Goal: Information Seeking & Learning: Learn about a topic

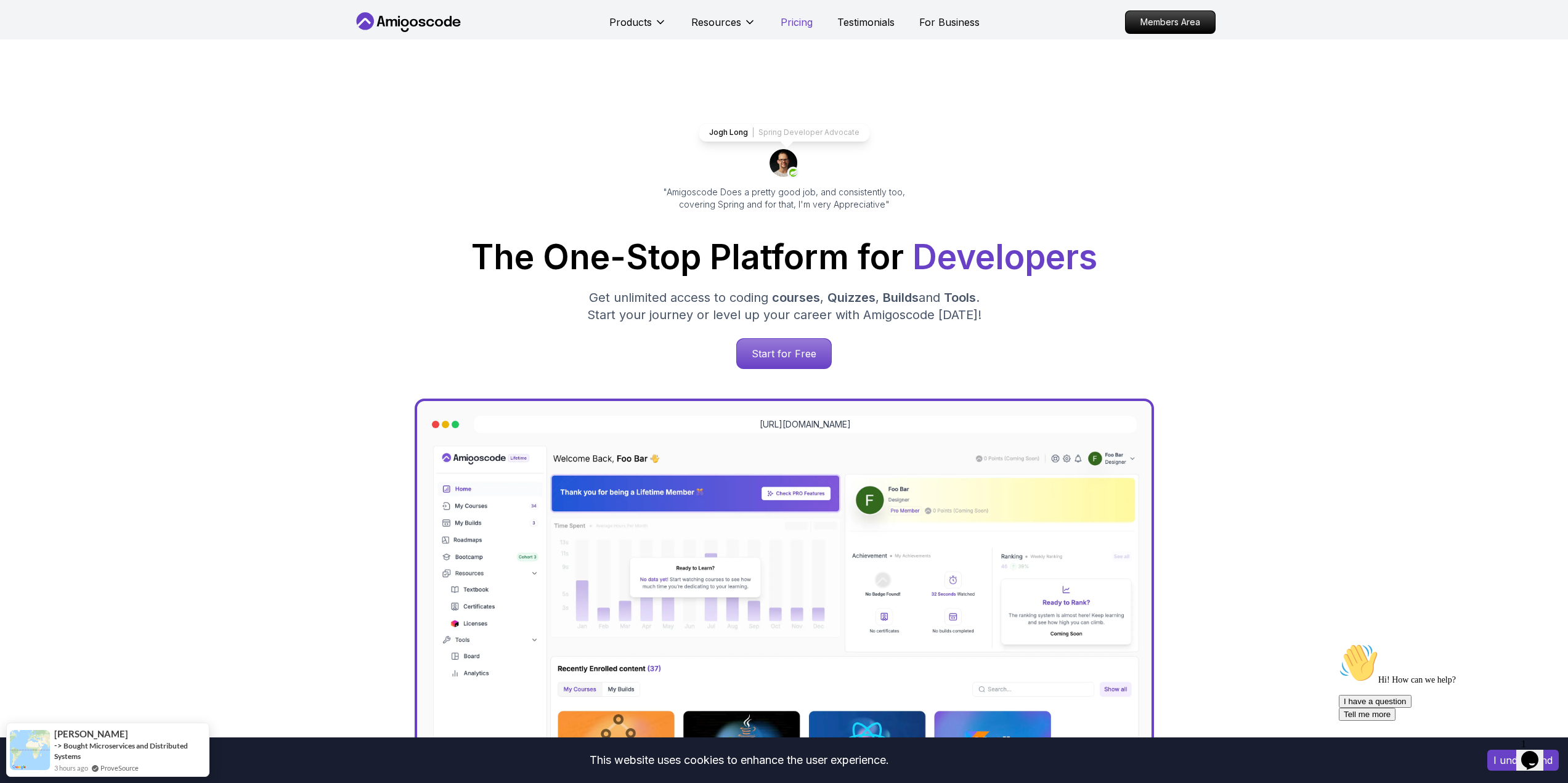
click at [797, 22] on p "Pricing" at bounding box center [797, 22] width 32 height 15
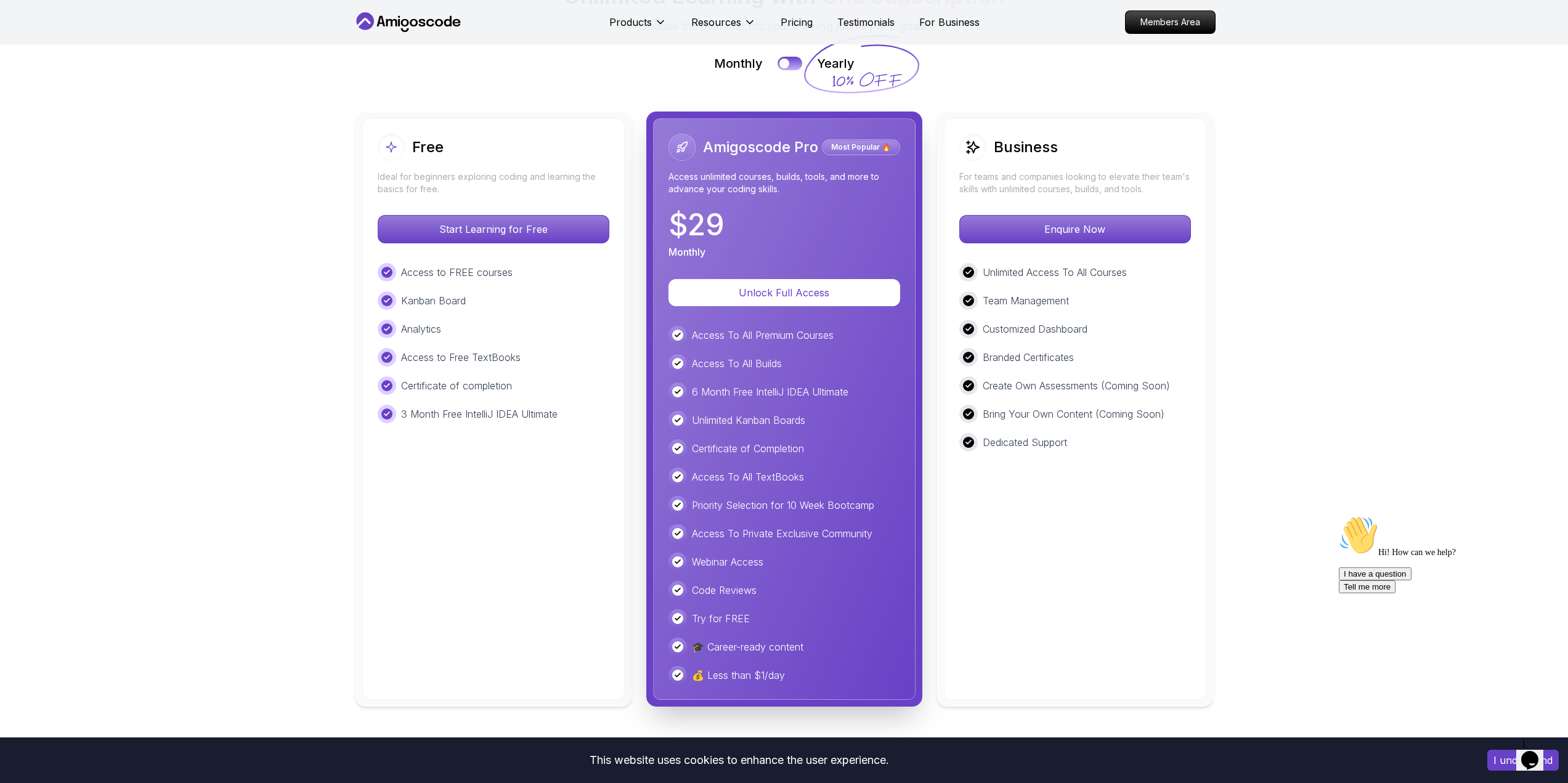
scroll to position [2771, 0]
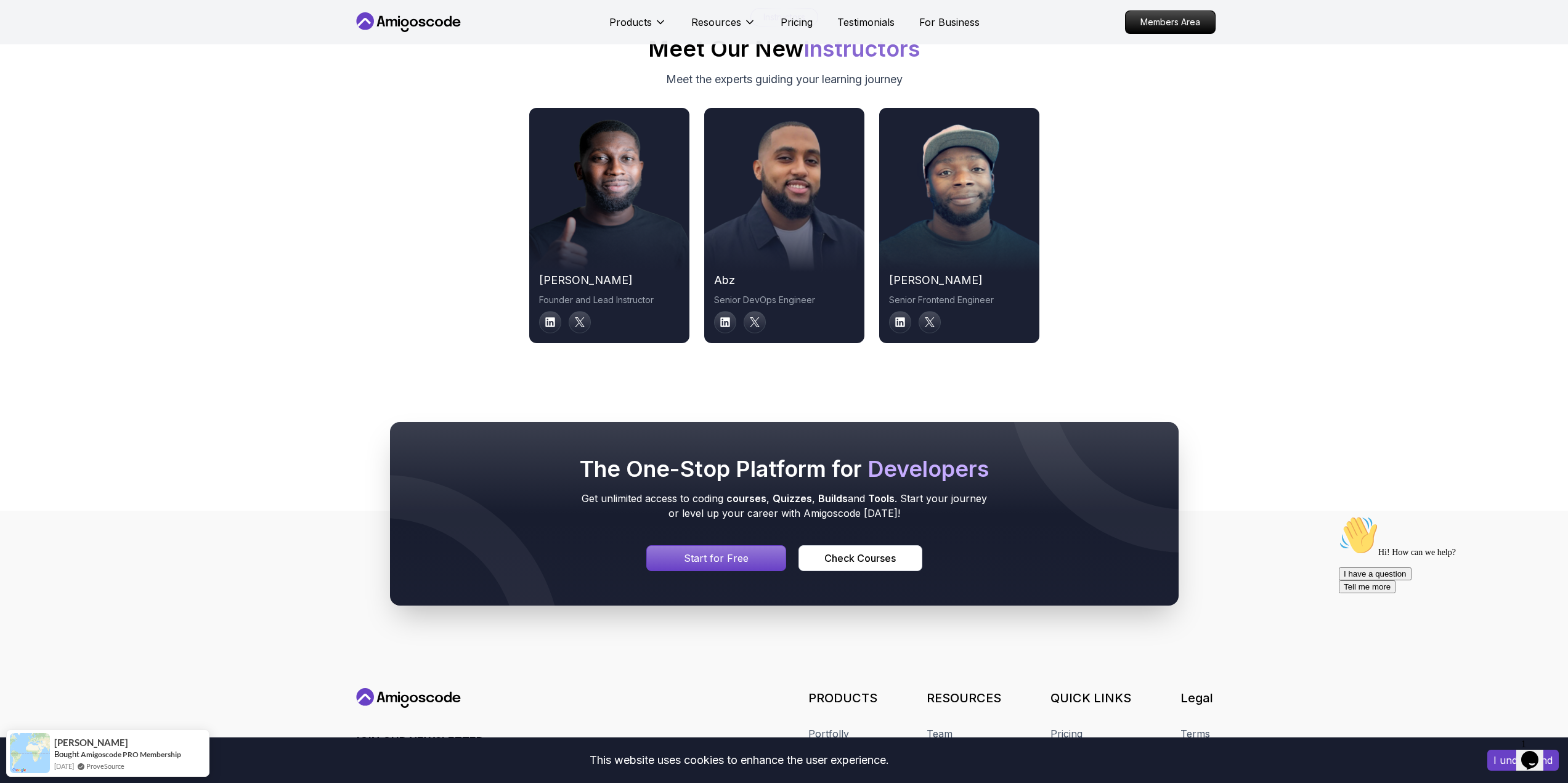
scroll to position [6192, 0]
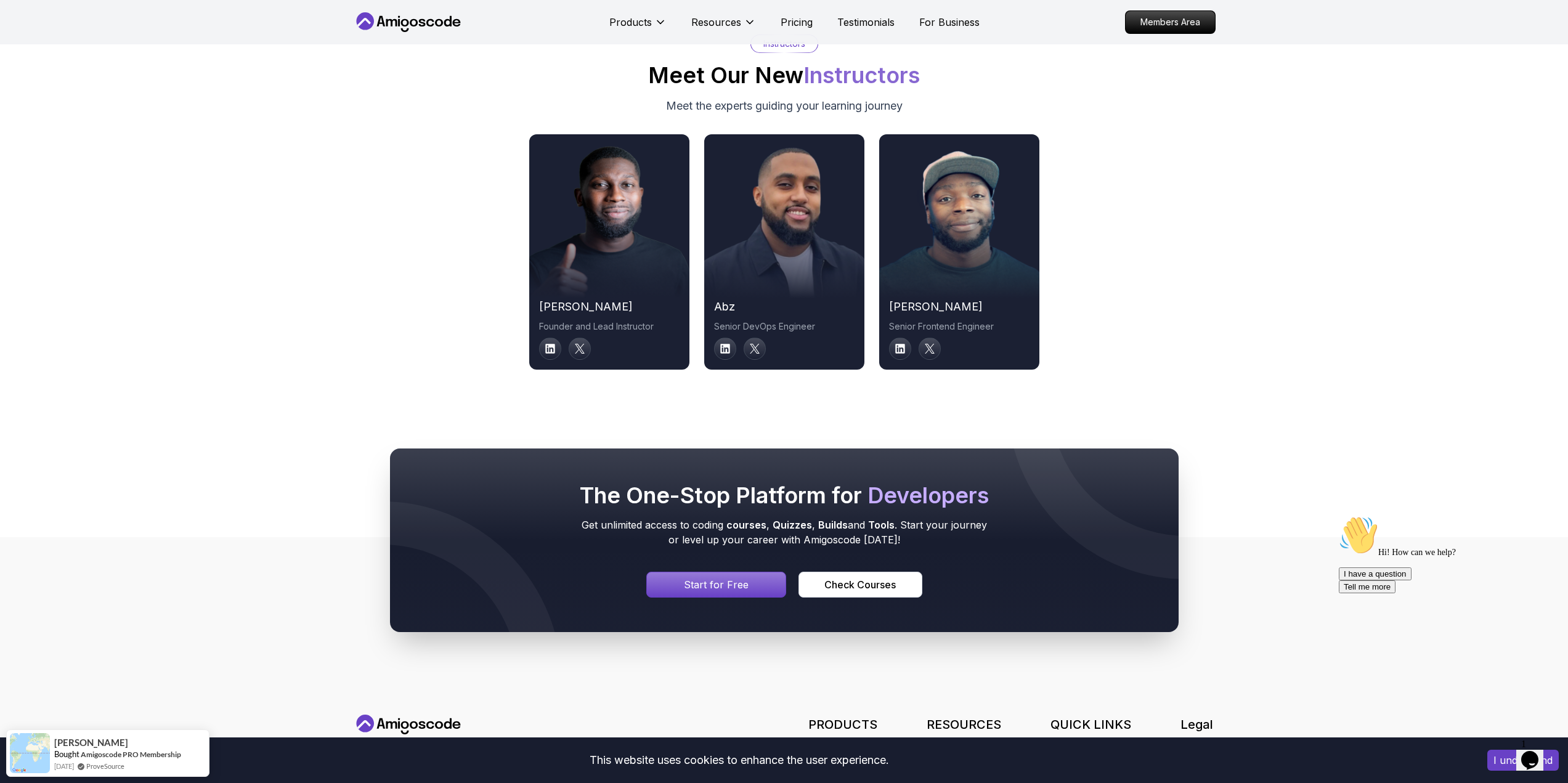
drag, startPoint x: 925, startPoint y: 459, endPoint x: 871, endPoint y: 337, distance: 133.4
click at [902, 349] on icon at bounding box center [900, 349] width 11 height 11
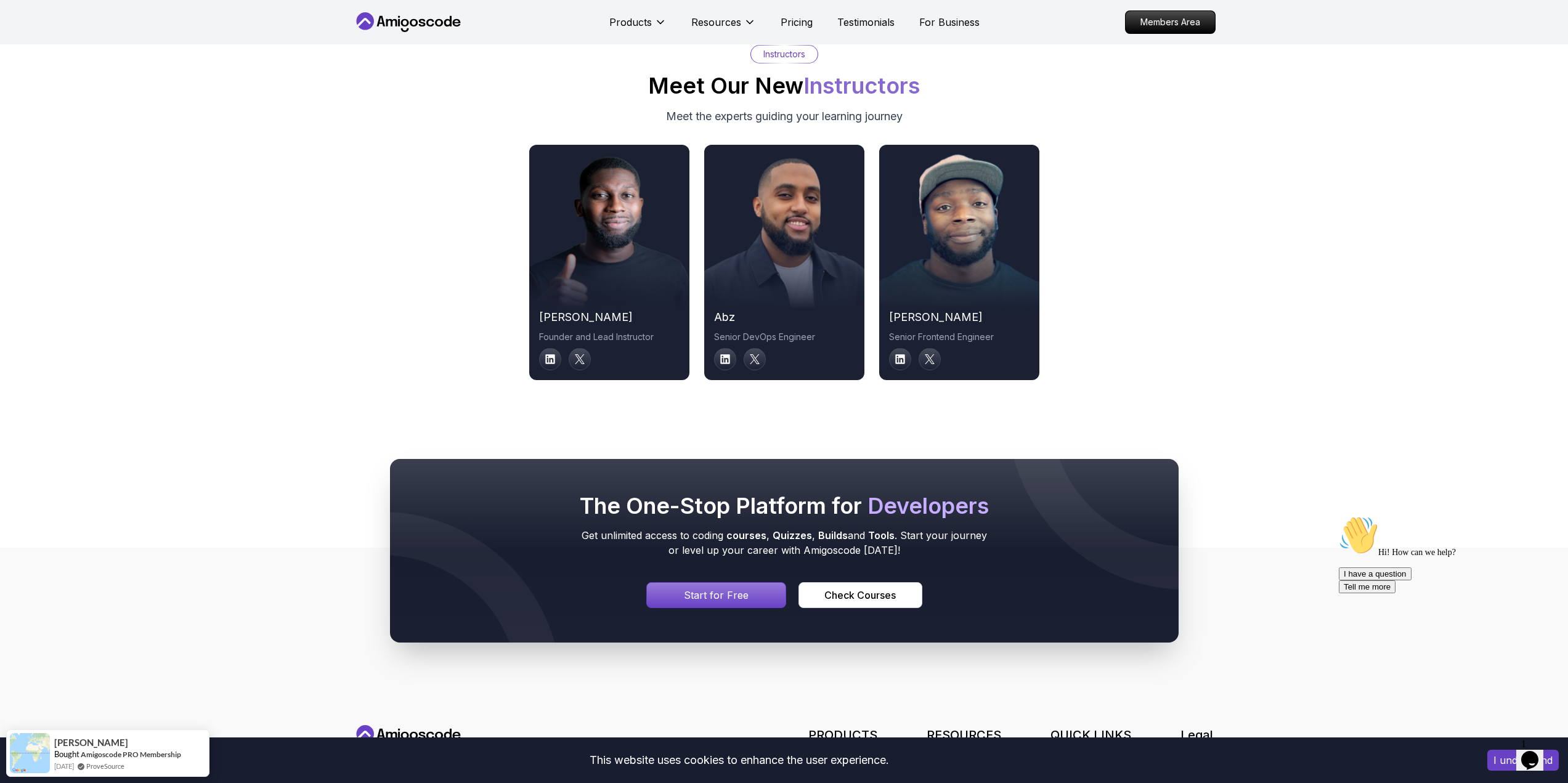
scroll to position [6159, 0]
